Goal: Task Accomplishment & Management: Use online tool/utility

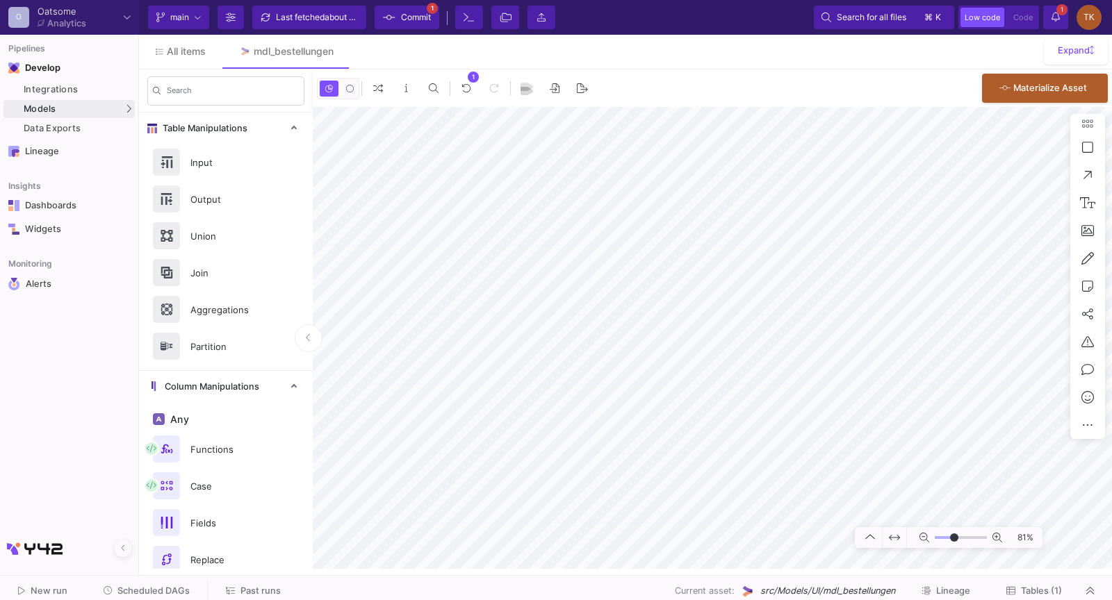
type input "-4"
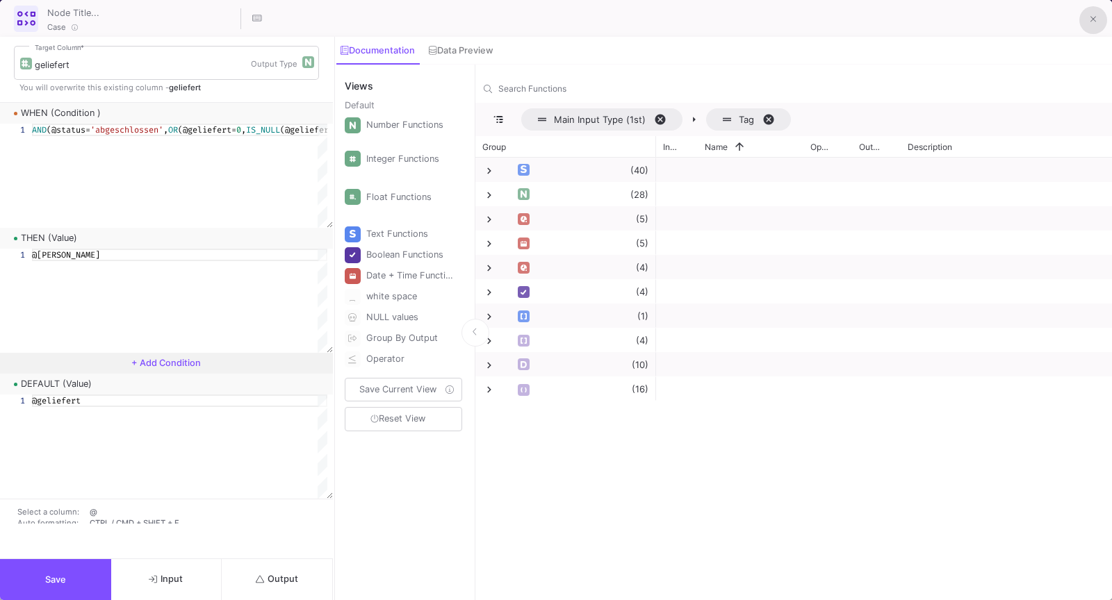
click at [1093, 13] on span at bounding box center [1093, 19] width 6 height 15
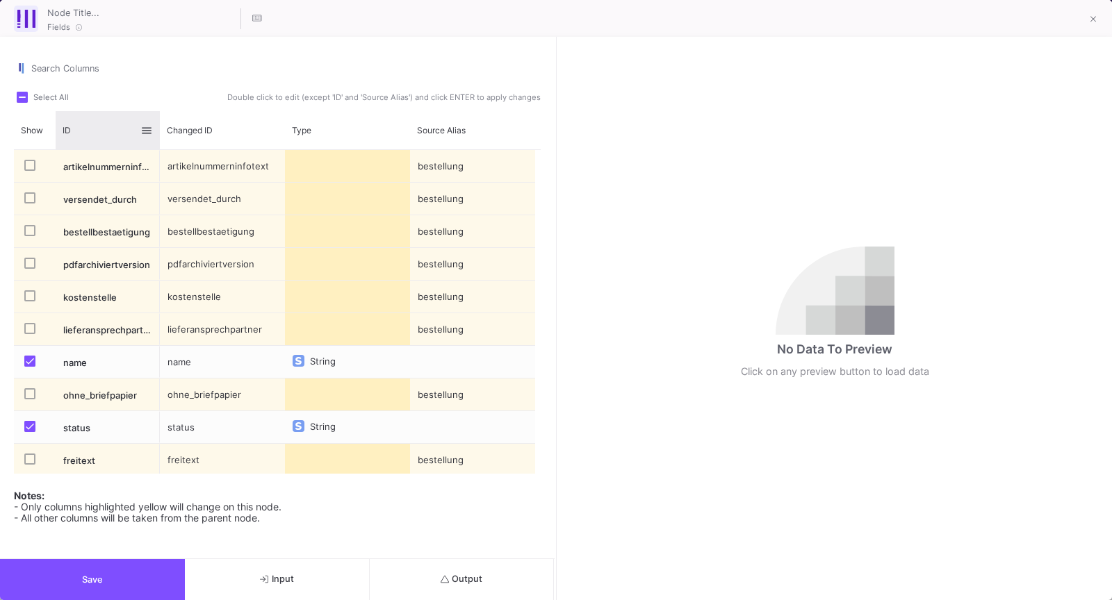
click at [80, 124] on div "ID" at bounding box center [102, 130] width 78 height 13
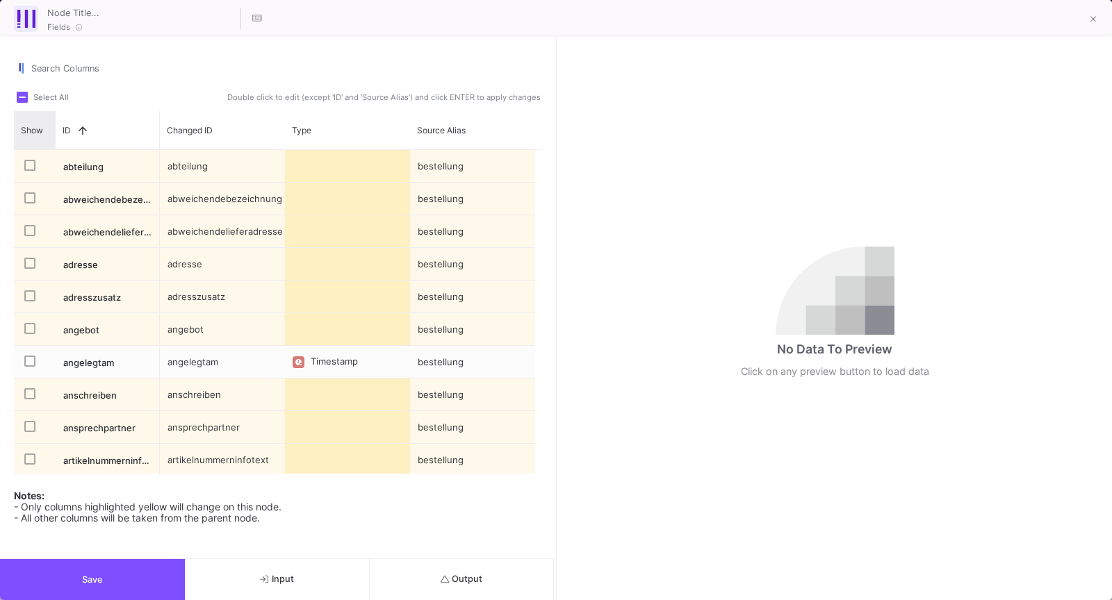
click at [38, 125] on span "Show" at bounding box center [32, 130] width 22 height 10
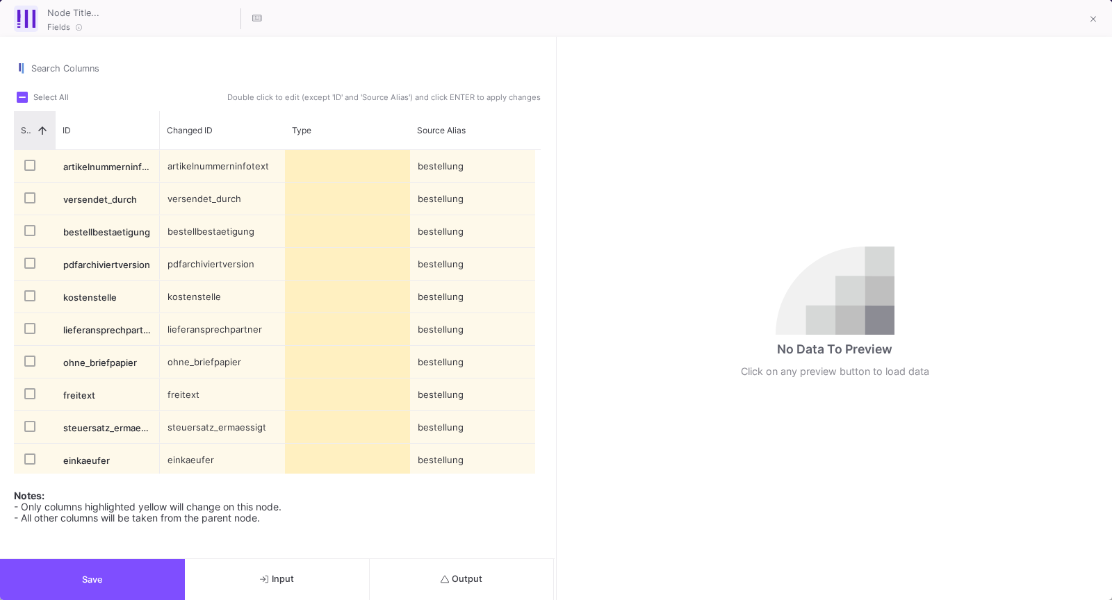
click at [38, 124] on span at bounding box center [42, 130] width 13 height 13
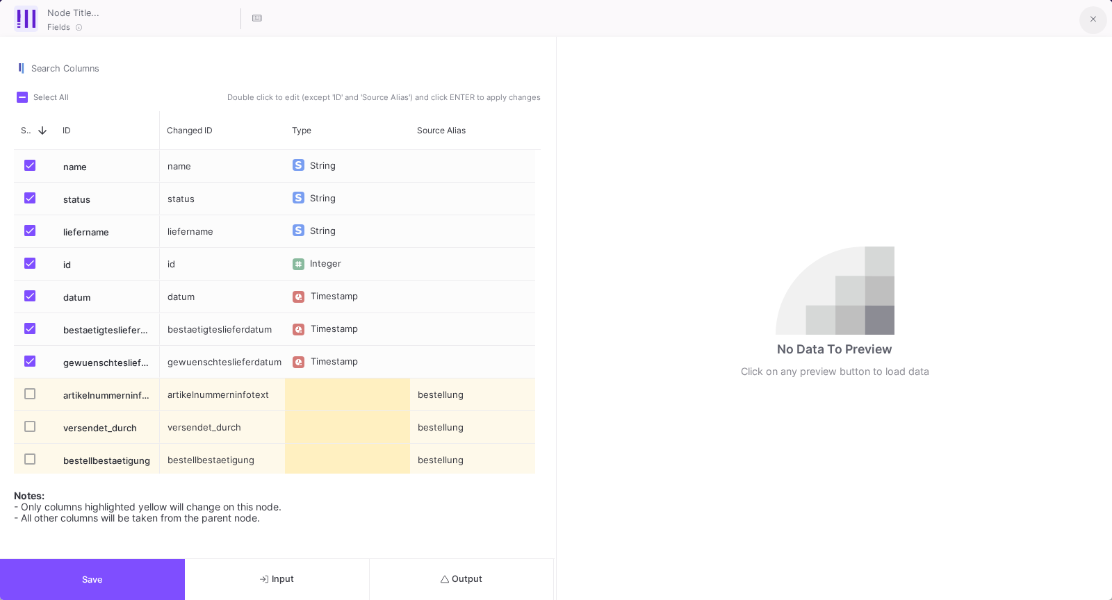
click at [1090, 24] on fa-icon at bounding box center [1093, 20] width 6 height 12
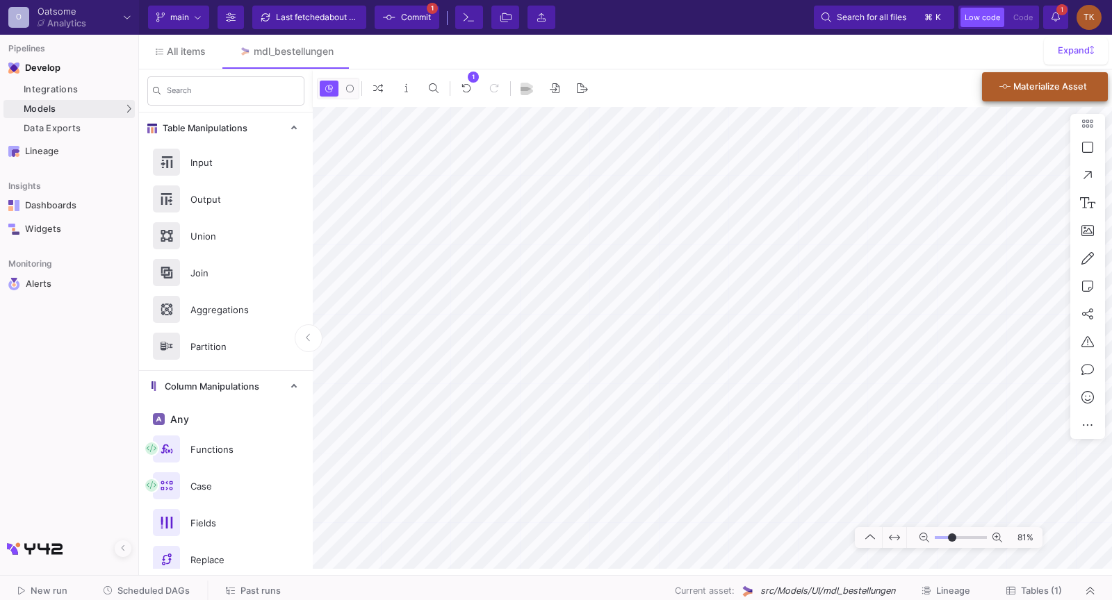
click at [1038, 79] on div "Materialize Asset" at bounding box center [1043, 86] width 88 height 25
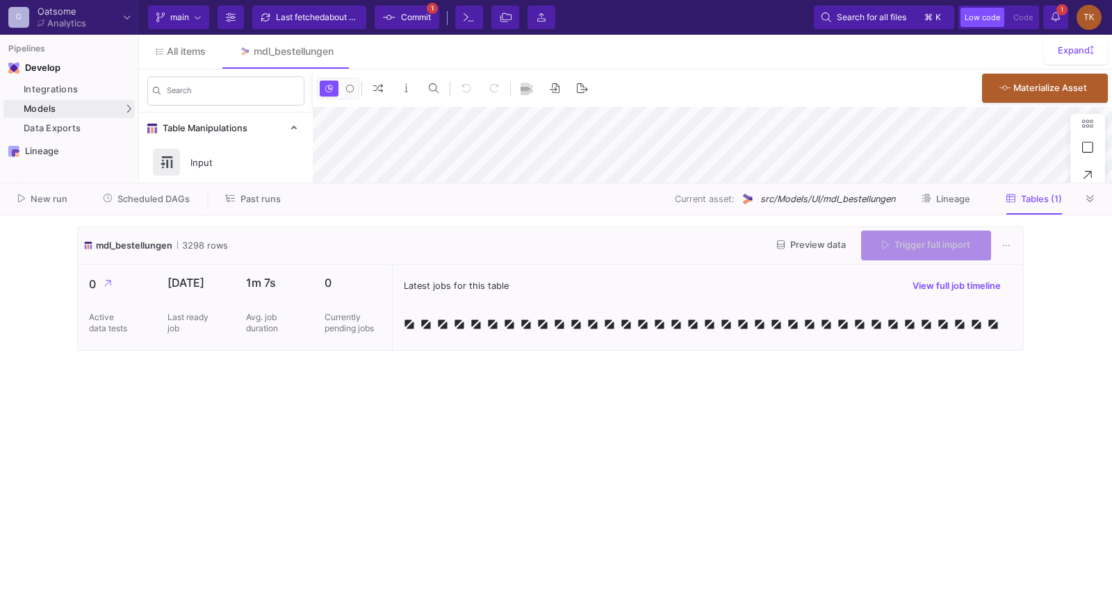
click at [837, 251] on button "Preview data" at bounding box center [811, 246] width 91 height 22
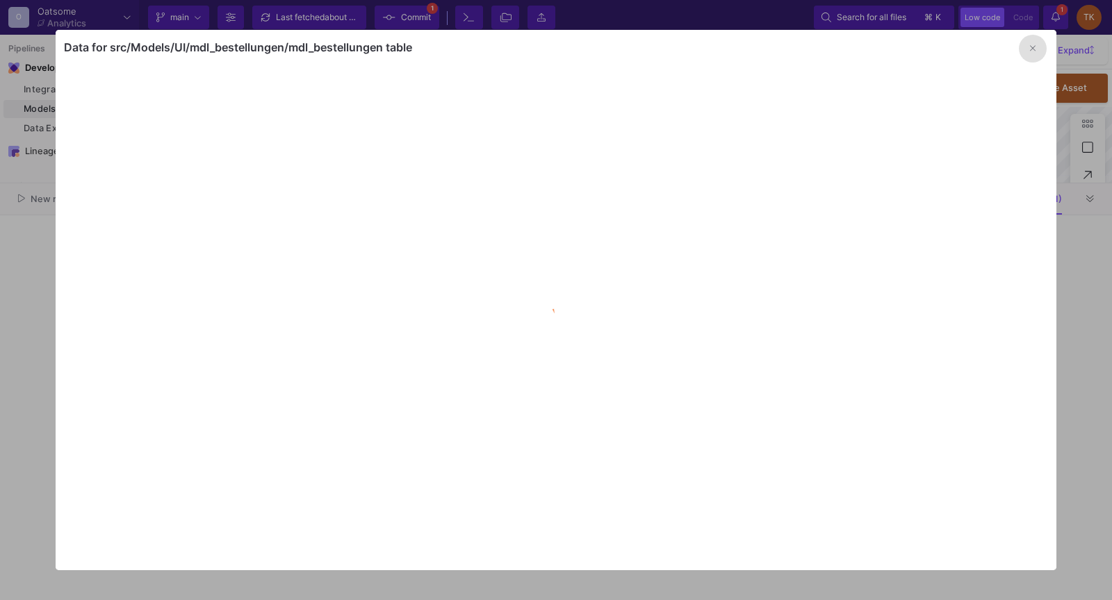
type input "-17"
click at [1033, 51] on icon "button" at bounding box center [1033, 48] width 6 height 9
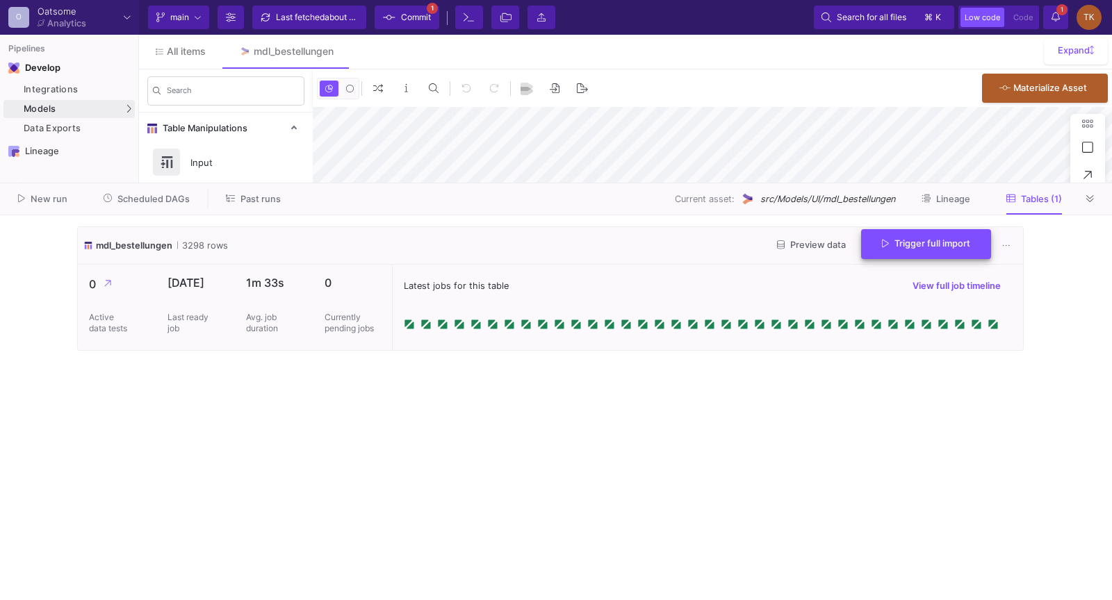
click at [915, 238] on span "Trigger full import" at bounding box center [926, 243] width 88 height 10
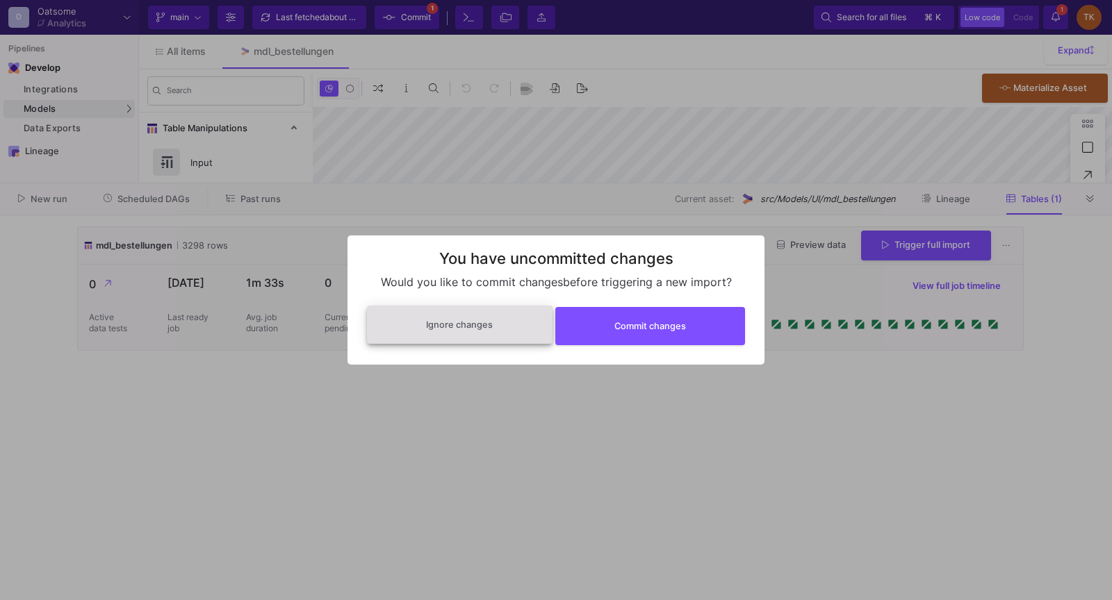
click at [521, 319] on button "Ignore changes" at bounding box center [460, 325] width 186 height 38
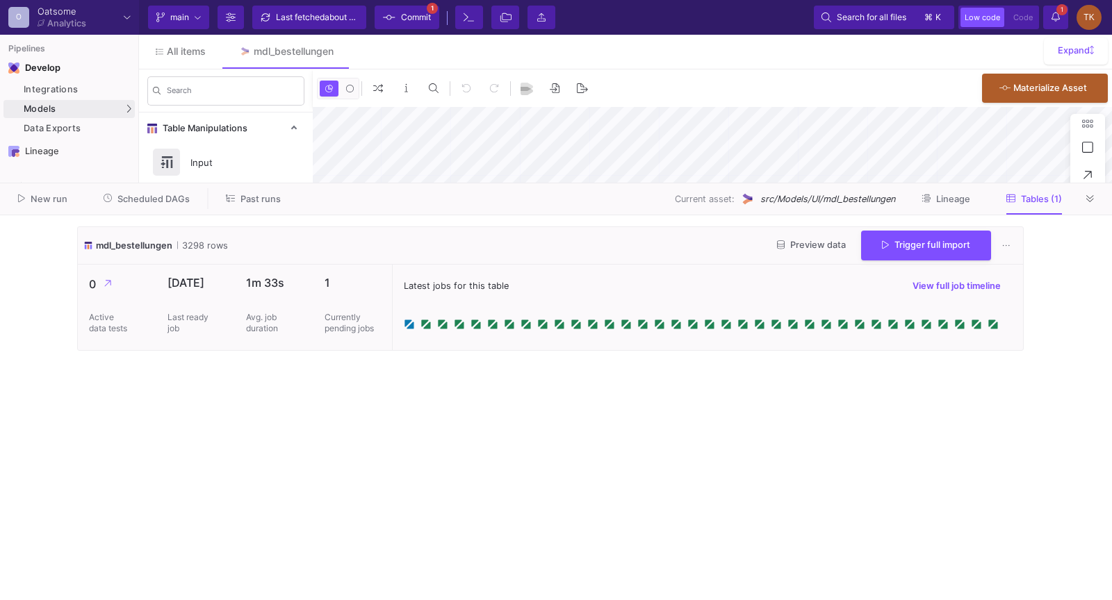
click at [829, 245] on span "Preview data" at bounding box center [811, 245] width 69 height 10
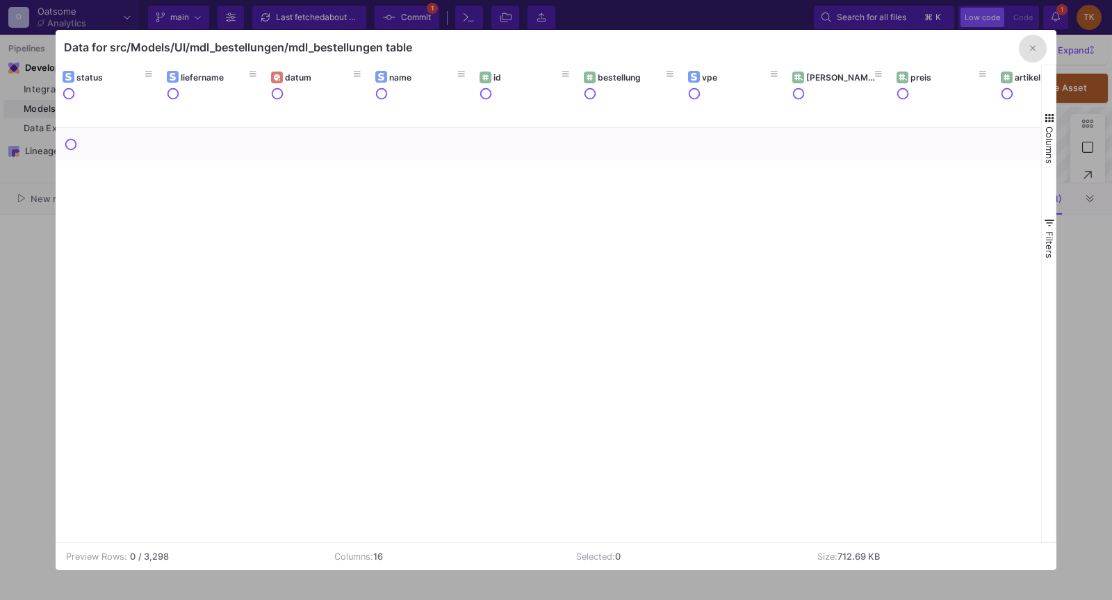
click at [1027, 54] on button "button" at bounding box center [1033, 49] width 28 height 28
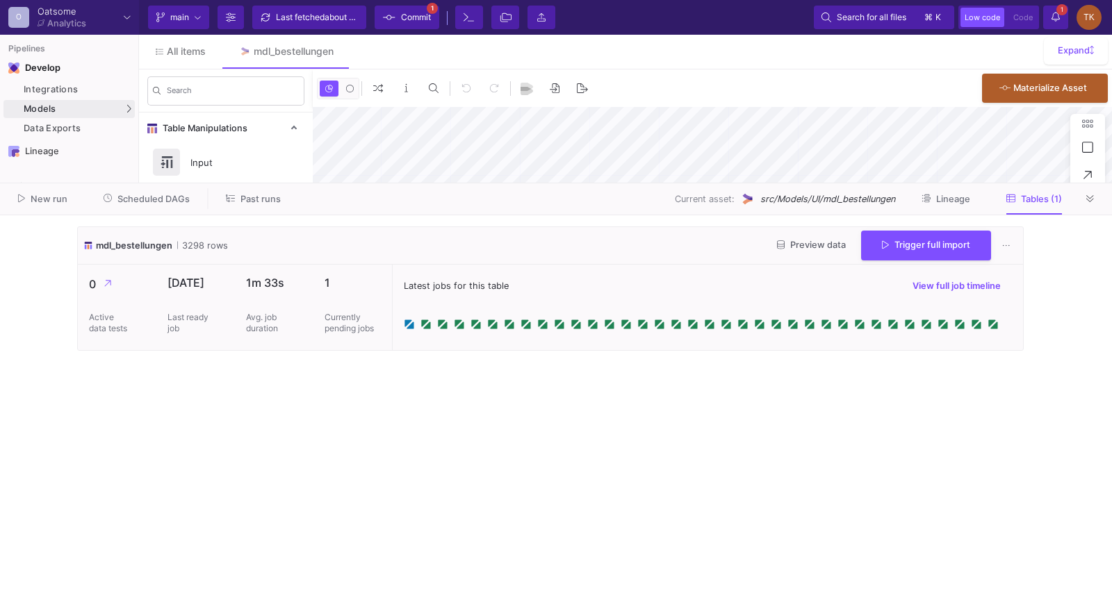
click at [1061, 12] on span "1" at bounding box center [1061, 9] width 11 height 11
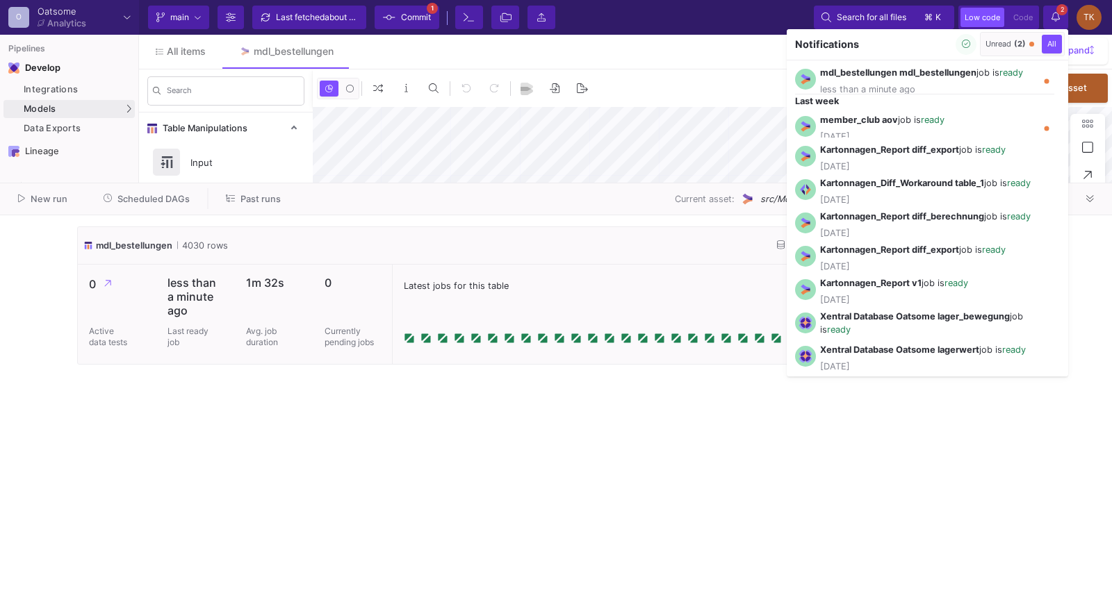
click at [621, 307] on div at bounding box center [556, 300] width 1112 height 600
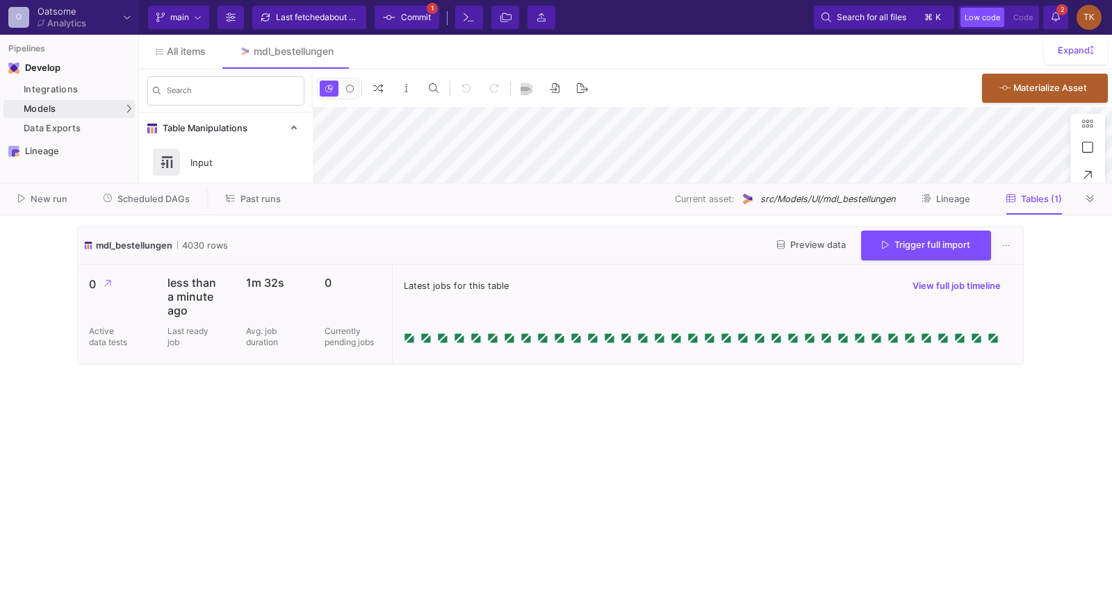
click at [837, 240] on span "Preview data" at bounding box center [811, 245] width 69 height 10
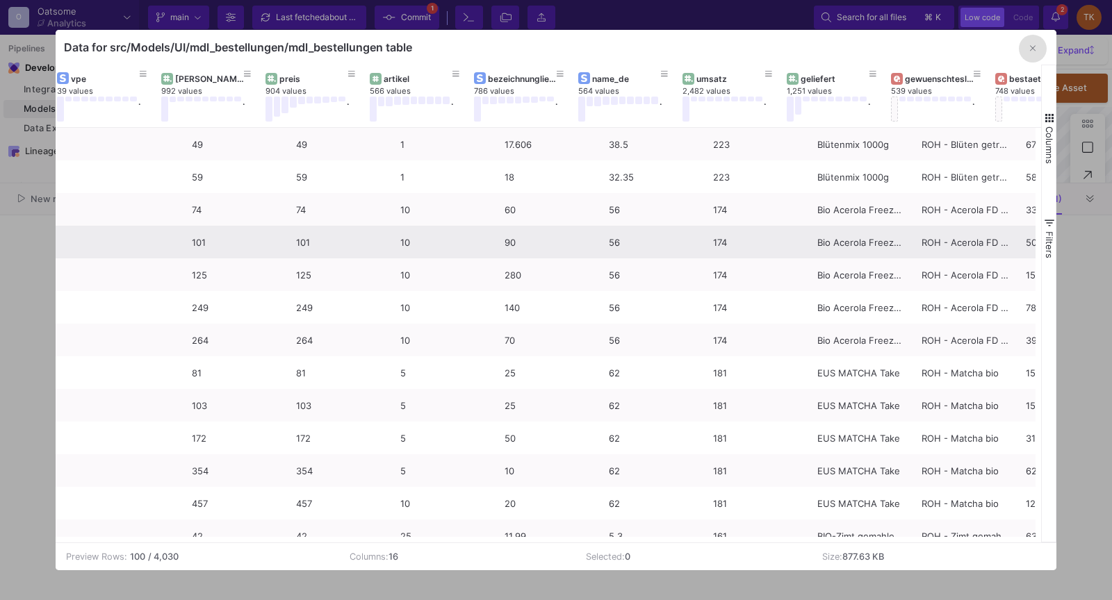
scroll to position [0, 688]
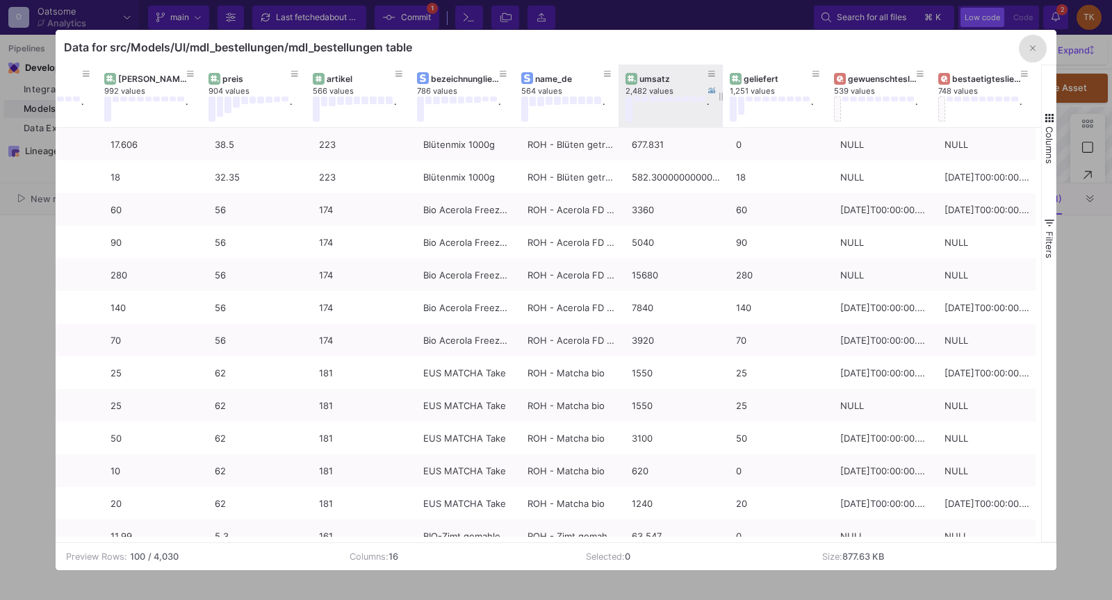
click at [671, 75] on div "umsatz" at bounding box center [673, 79] width 69 height 10
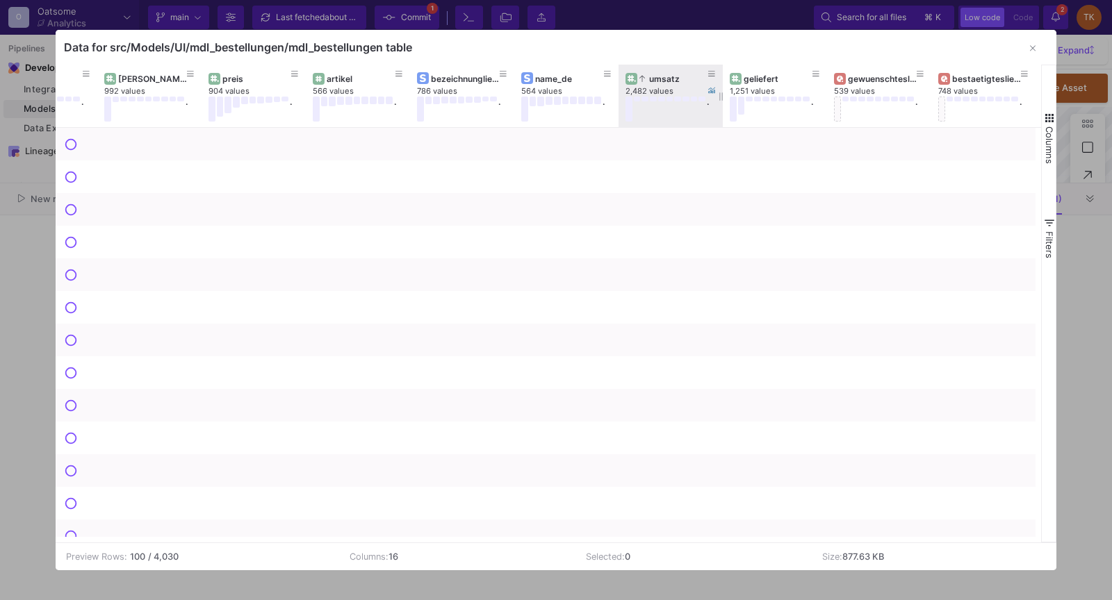
click at [671, 75] on div "umsatz" at bounding box center [673, 79] width 69 height 10
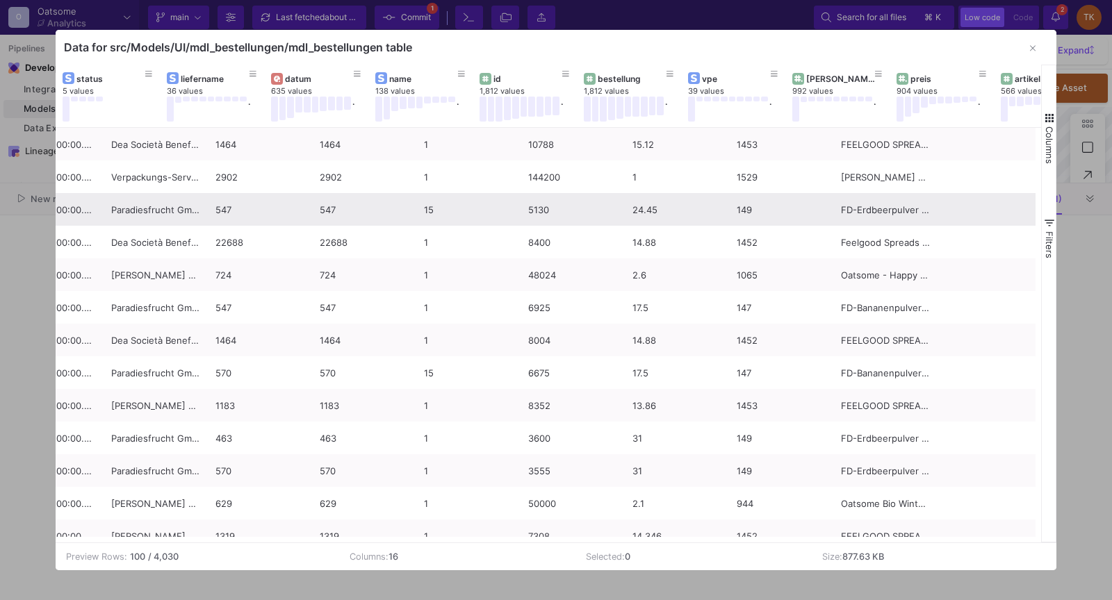
scroll to position [0, 0]
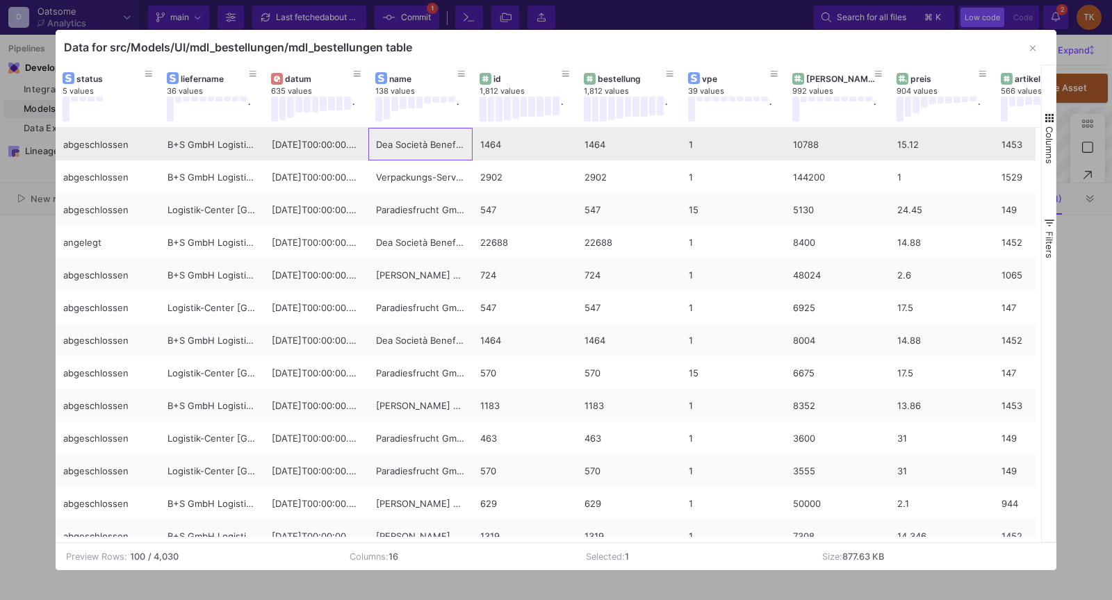
click at [411, 140] on div "Dea Società Benefit s.r.l." at bounding box center [420, 145] width 89 height 33
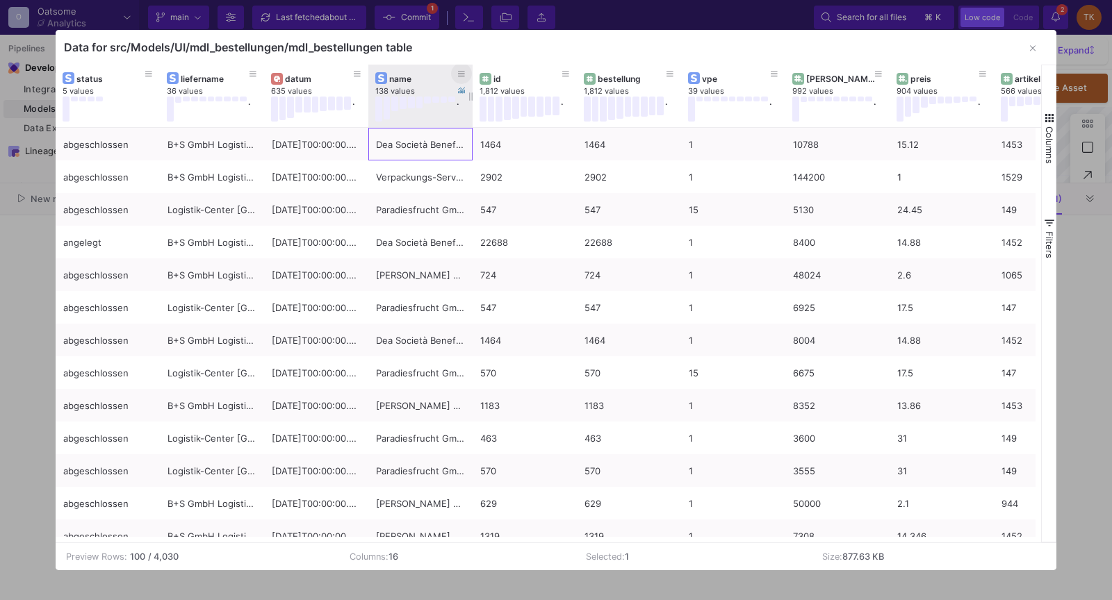
click at [460, 70] on span at bounding box center [461, 73] width 7 height 10
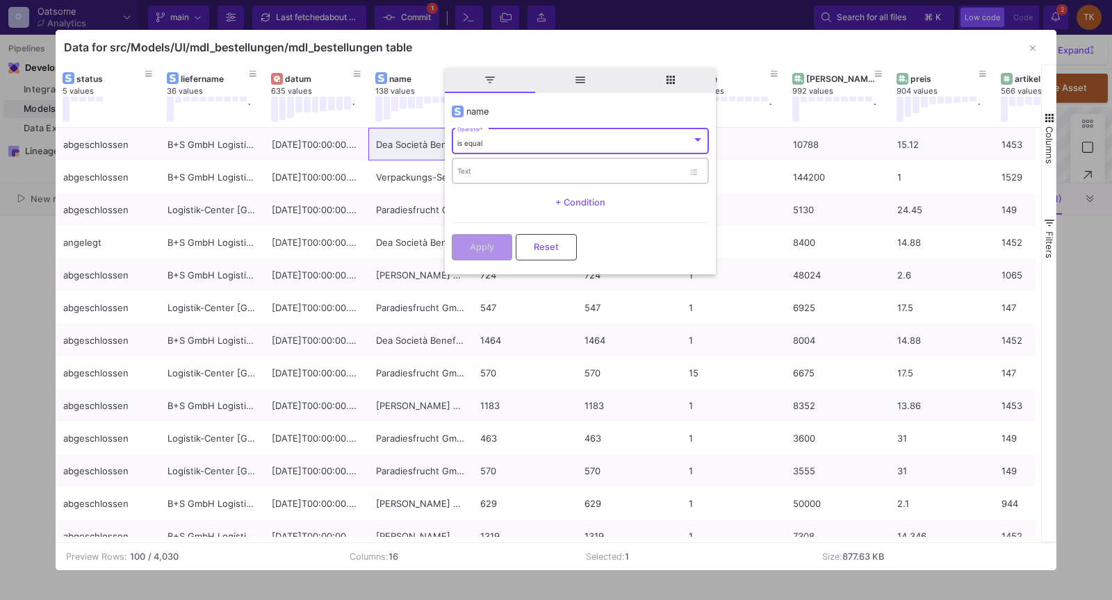
click at [468, 169] on input "Text" at bounding box center [570, 173] width 226 height 9
paste input "Dea Società Benefit s.r.l."
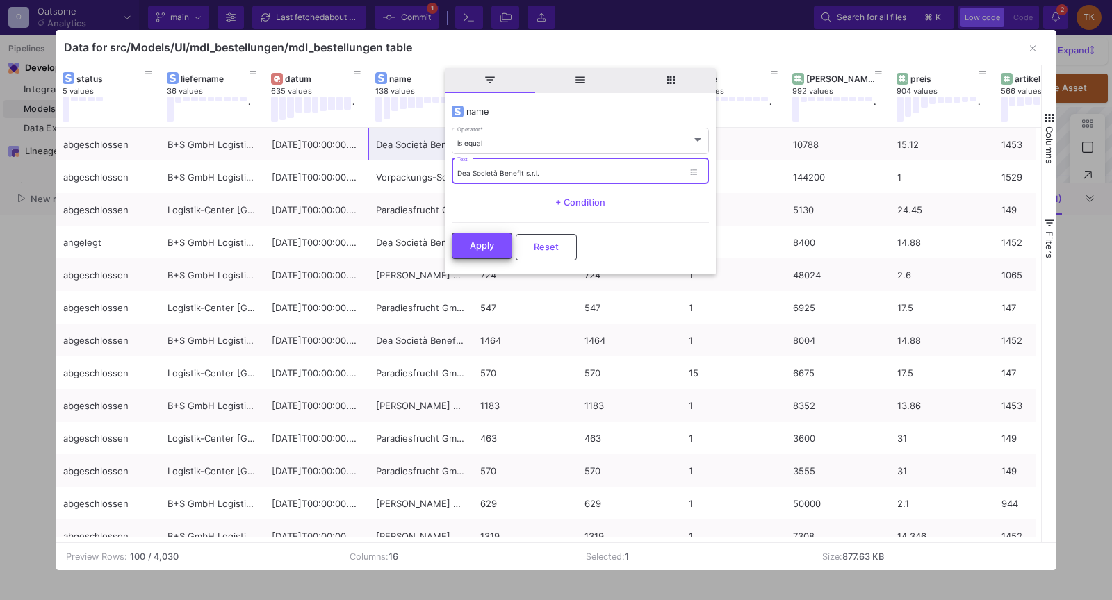
type input "Dea Società Benefit s.r.l."
click at [486, 240] on span "Apply" at bounding box center [482, 245] width 24 height 10
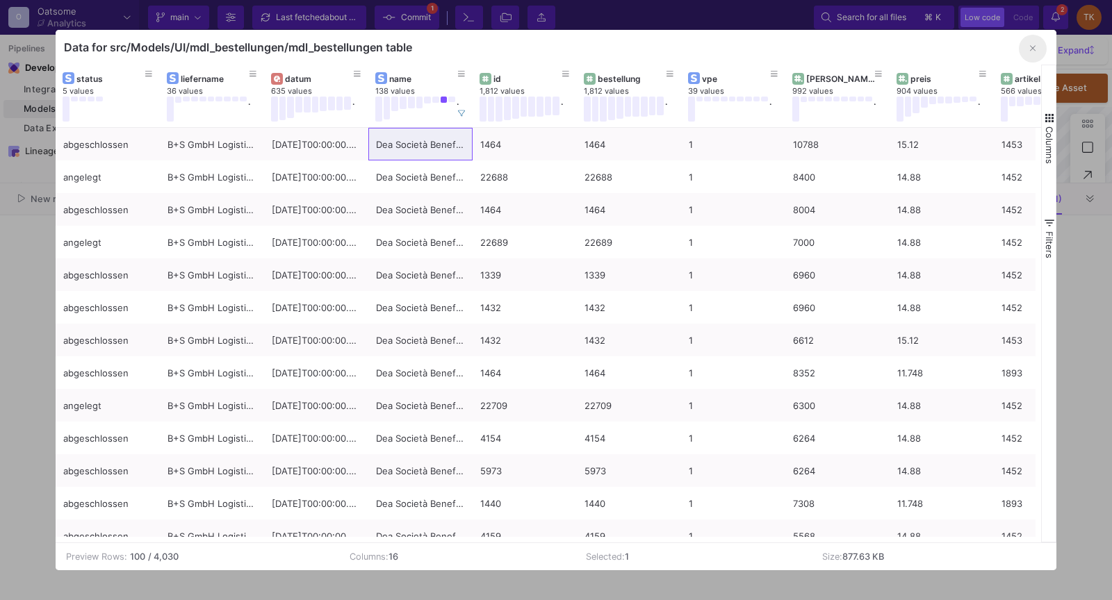
click at [1036, 53] on button "button" at bounding box center [1033, 49] width 28 height 28
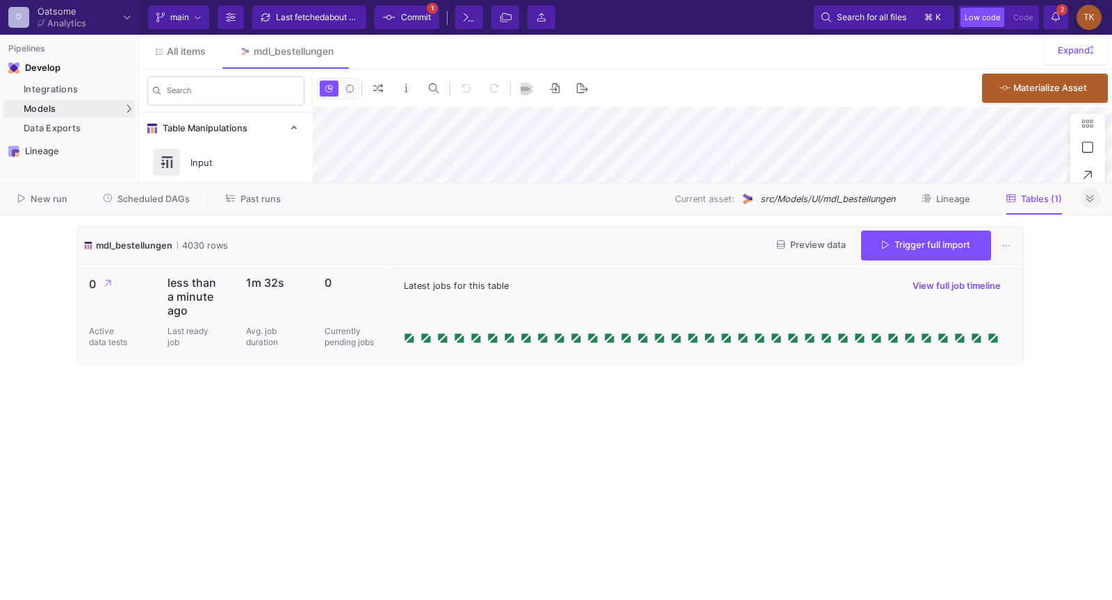
click at [1082, 197] on button at bounding box center [1090, 198] width 21 height 21
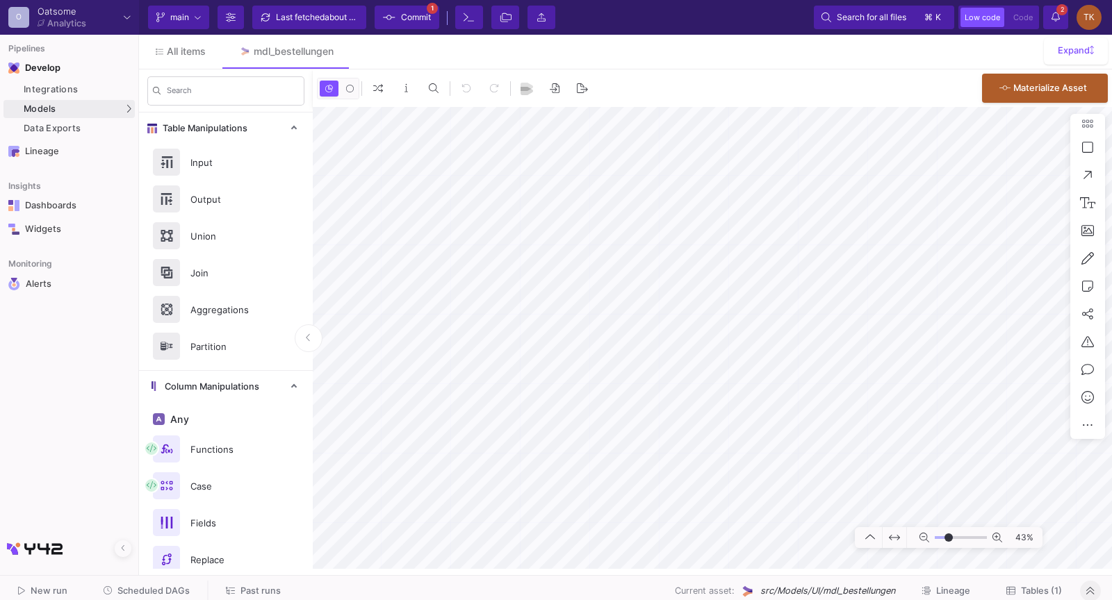
type input "-4"
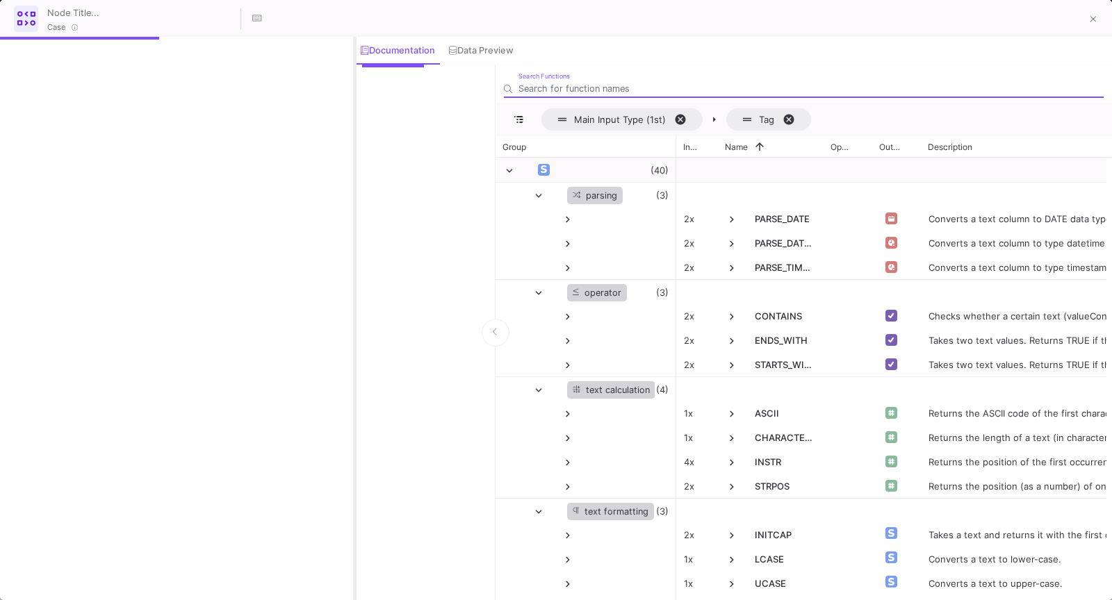
drag, startPoint x: 334, startPoint y: 170, endPoint x: 413, endPoint y: 168, distance: 78.6
click at [357, 168] on div at bounding box center [354, 319] width 3 height 564
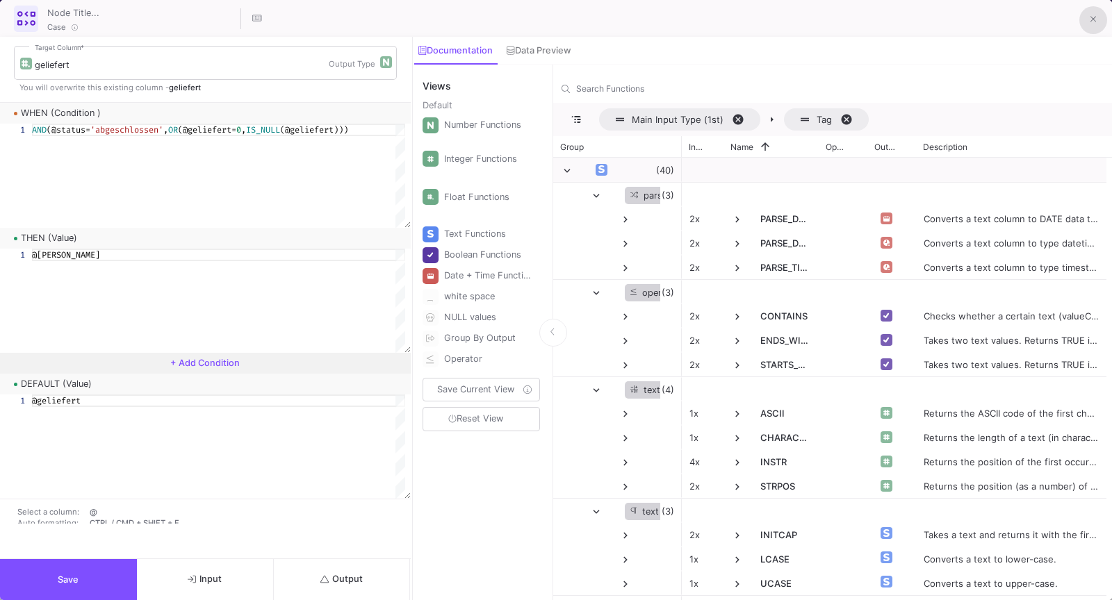
click at [1093, 12] on span at bounding box center [1093, 19] width 6 height 15
